Goal: Task Accomplishment & Management: Use online tool/utility

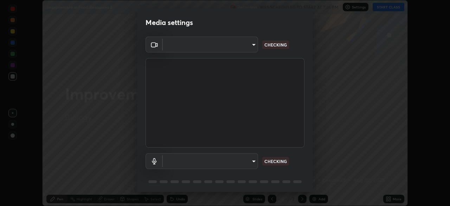
scroll to position [25, 0]
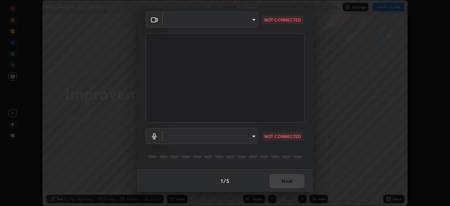
type input "51d019597c161c0694d5583d1f2c643560fde39fe8f4b4da8ea140d4d4830f4c"
type input "a4bf806e174f28b514a09e546bfe975c56b30a4ccca1efc4e67561df13b2c2e5"
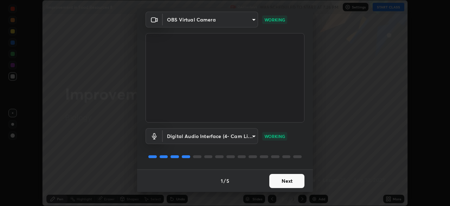
click at [285, 181] on button "Next" at bounding box center [286, 181] width 35 height 14
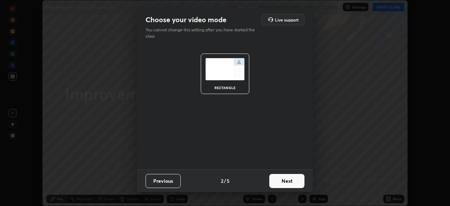
click at [287, 182] on button "Next" at bounding box center [286, 181] width 35 height 14
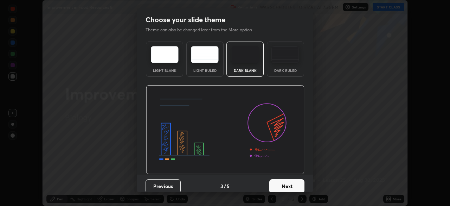
click at [284, 187] on button "Next" at bounding box center [286, 186] width 35 height 14
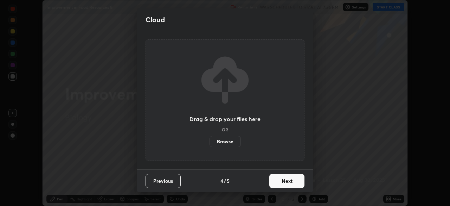
click at [286, 183] on button "Next" at bounding box center [286, 181] width 35 height 14
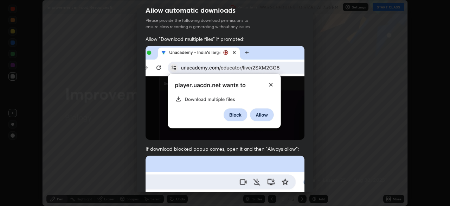
scroll to position [34, 0]
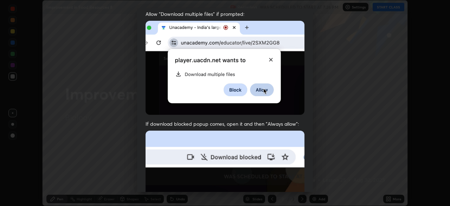
click at [418, 113] on div "Allow automatic downloads Please provide the following download permissions to …" at bounding box center [225, 103] width 450 height 206
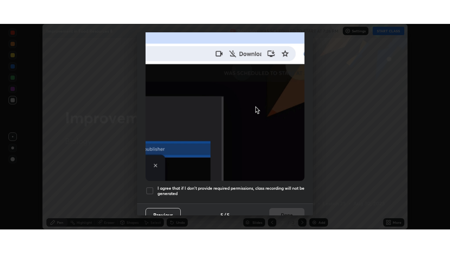
scroll to position [168, 0]
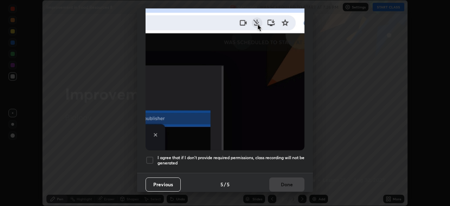
click at [151, 156] on div at bounding box center [149, 160] width 8 height 8
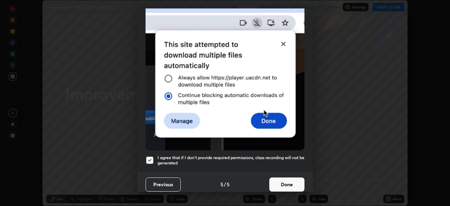
click at [288, 177] on button "Done" at bounding box center [286, 184] width 35 height 14
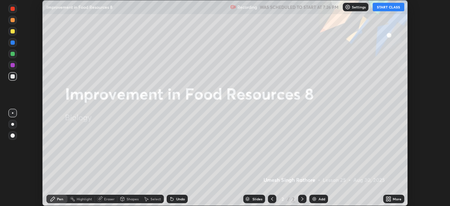
click at [390, 7] on button "START CLASS" at bounding box center [388, 7] width 32 height 8
click at [315, 200] on img at bounding box center [314, 199] width 6 height 6
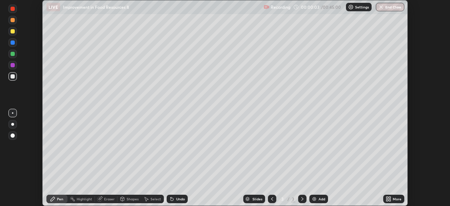
click at [388, 199] on icon at bounding box center [387, 200] width 2 height 2
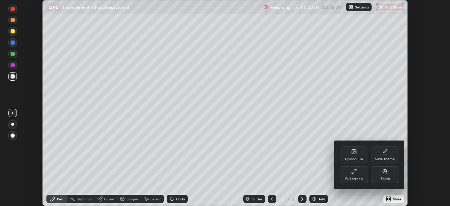
click at [354, 171] on icon at bounding box center [354, 171] width 6 height 6
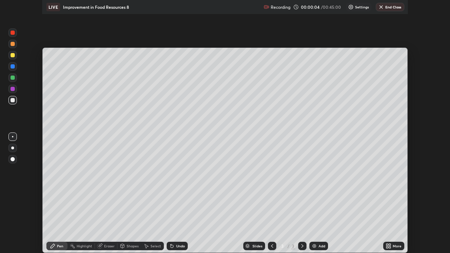
scroll to position [253, 450]
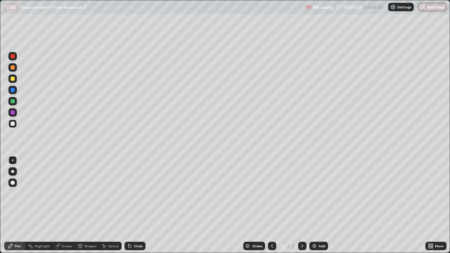
click at [14, 79] on div at bounding box center [13, 79] width 4 height 4
click at [13, 205] on icon at bounding box center [11, 246] width 6 height 6
click at [13, 80] on div at bounding box center [13, 79] width 4 height 4
click at [128, 205] on icon at bounding box center [128, 244] width 1 height 1
click at [129, 205] on icon at bounding box center [129, 246] width 3 height 3
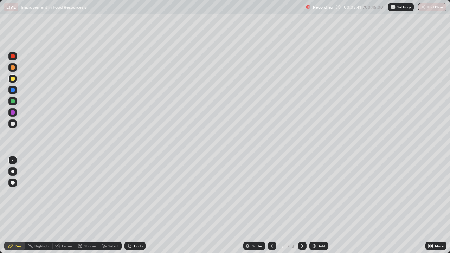
click at [129, 205] on icon at bounding box center [129, 246] width 3 height 3
click at [128, 205] on icon at bounding box center [129, 246] width 3 height 3
click at [128, 205] on div "Undo" at bounding box center [134, 246] width 21 height 8
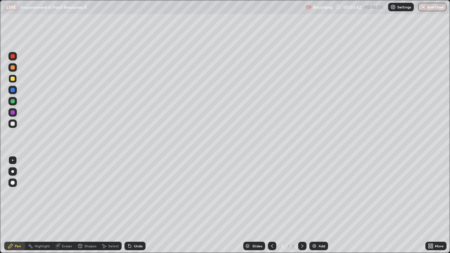
click at [128, 205] on div "Undo" at bounding box center [134, 246] width 21 height 8
click at [313, 205] on img at bounding box center [314, 246] width 6 height 6
click at [271, 205] on icon at bounding box center [272, 246] width 6 height 6
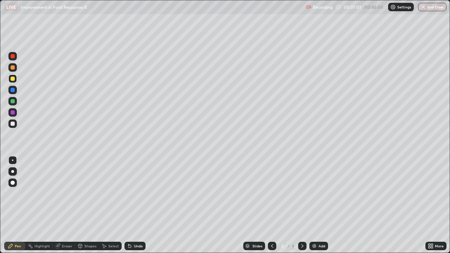
click at [312, 205] on img at bounding box center [314, 246] width 6 height 6
click at [12, 124] on div at bounding box center [13, 124] width 4 height 4
click at [312, 205] on img at bounding box center [314, 246] width 6 height 6
click at [134, 205] on div "Undo" at bounding box center [138, 246] width 9 height 4
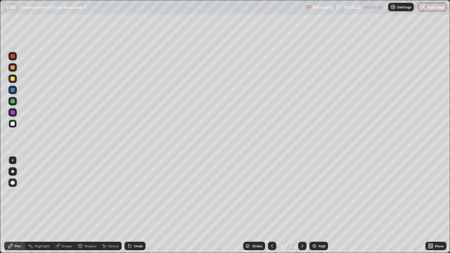
click at [134, 205] on div "Undo" at bounding box center [138, 246] width 9 height 4
click at [134, 205] on div "Undo" at bounding box center [134, 246] width 21 height 8
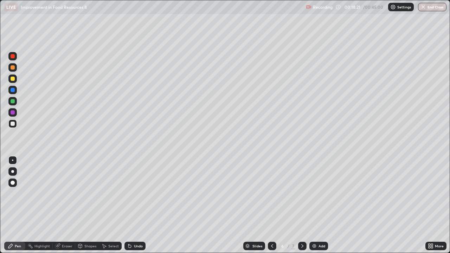
click at [132, 205] on div "Undo" at bounding box center [134, 246] width 21 height 8
click at [129, 205] on icon at bounding box center [129, 246] width 3 height 3
click at [128, 205] on icon at bounding box center [128, 244] width 1 height 1
click at [129, 205] on icon at bounding box center [129, 246] width 3 height 3
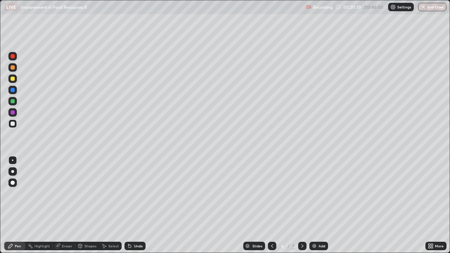
click at [129, 205] on icon at bounding box center [129, 246] width 3 height 3
click at [313, 205] on img at bounding box center [314, 246] width 6 height 6
click at [132, 205] on div "Undo" at bounding box center [134, 246] width 21 height 8
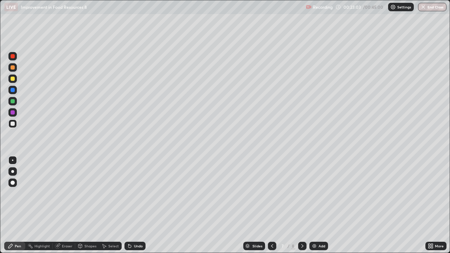
click at [132, 205] on div "Undo" at bounding box center [134, 246] width 21 height 8
click at [135, 205] on div "Undo" at bounding box center [138, 246] width 9 height 4
click at [134, 205] on div "Undo" at bounding box center [134, 246] width 21 height 8
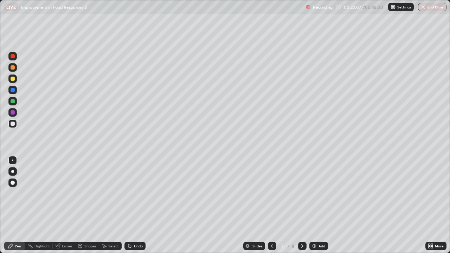
click at [136, 205] on div "Undo" at bounding box center [138, 246] width 9 height 4
click at [137, 205] on div "Undo" at bounding box center [138, 246] width 9 height 4
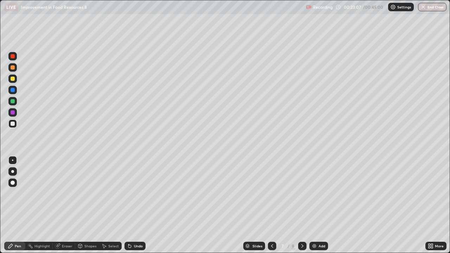
click at [137, 205] on div "Undo" at bounding box center [138, 246] width 9 height 4
click at [138, 205] on div "Undo" at bounding box center [138, 246] width 9 height 4
click at [137, 205] on div "Undo" at bounding box center [138, 246] width 9 height 4
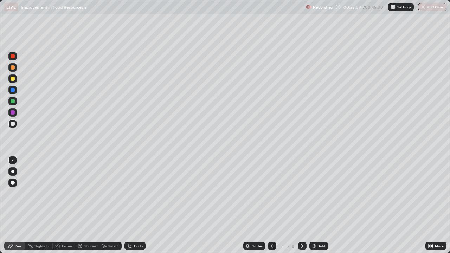
click at [137, 205] on div "Undo" at bounding box center [138, 246] width 9 height 4
click at [138, 205] on div "Undo" at bounding box center [138, 246] width 9 height 4
click at [62, 205] on div "Eraser" at bounding box center [67, 246] width 11 height 4
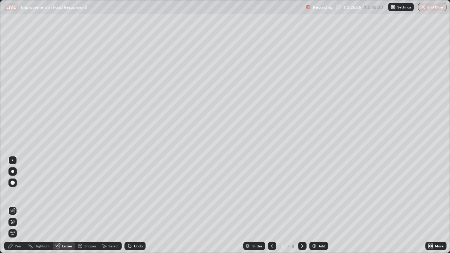
click at [11, 205] on icon at bounding box center [13, 211] width 6 height 6
click at [11, 205] on icon at bounding box center [10, 246] width 4 height 4
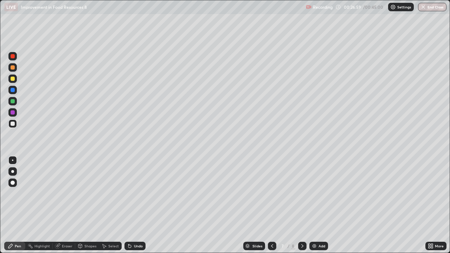
click at [13, 80] on div at bounding box center [13, 79] width 4 height 4
click at [11, 171] on div at bounding box center [12, 171] width 8 height 8
click at [132, 205] on div "Undo" at bounding box center [134, 246] width 21 height 8
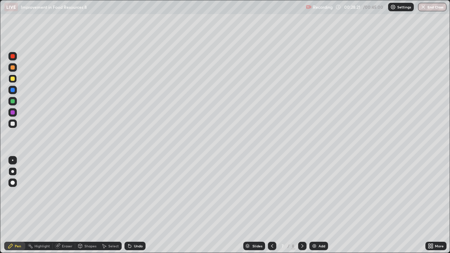
click at [132, 205] on div "Undo" at bounding box center [134, 246] width 21 height 8
click at [130, 205] on icon at bounding box center [129, 246] width 3 height 3
click at [128, 205] on icon at bounding box center [129, 246] width 3 height 3
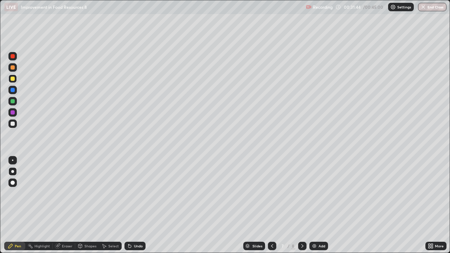
click at [312, 205] on img at bounding box center [314, 246] width 6 height 6
click at [11, 170] on div at bounding box center [12, 171] width 8 height 8
click at [14, 205] on div "Pen" at bounding box center [14, 246] width 21 height 8
click at [13, 205] on icon at bounding box center [11, 246] width 6 height 6
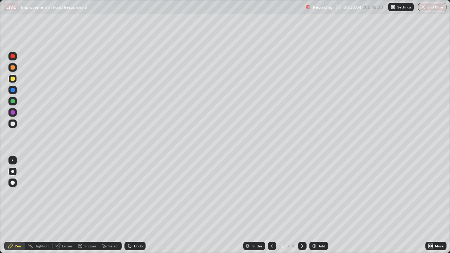
click at [12, 124] on div at bounding box center [13, 124] width 4 height 4
click at [431, 8] on button "End Class" at bounding box center [432, 7] width 28 height 8
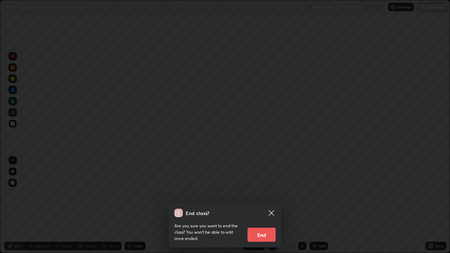
click at [257, 205] on button "End" at bounding box center [261, 235] width 28 height 14
